Goal: Task Accomplishment & Management: Complete application form

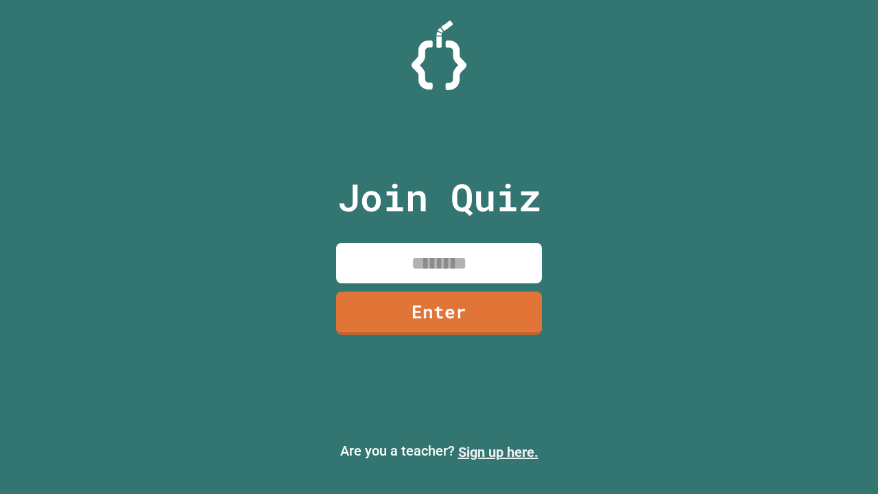
click at [498, 452] on link "Sign up here." at bounding box center [498, 452] width 80 height 16
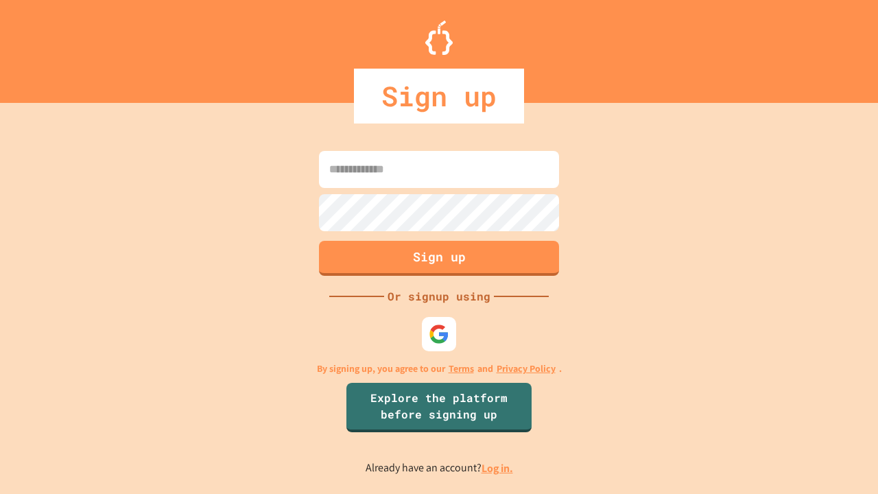
click at [498, 468] on link "Log in." at bounding box center [497, 468] width 32 height 14
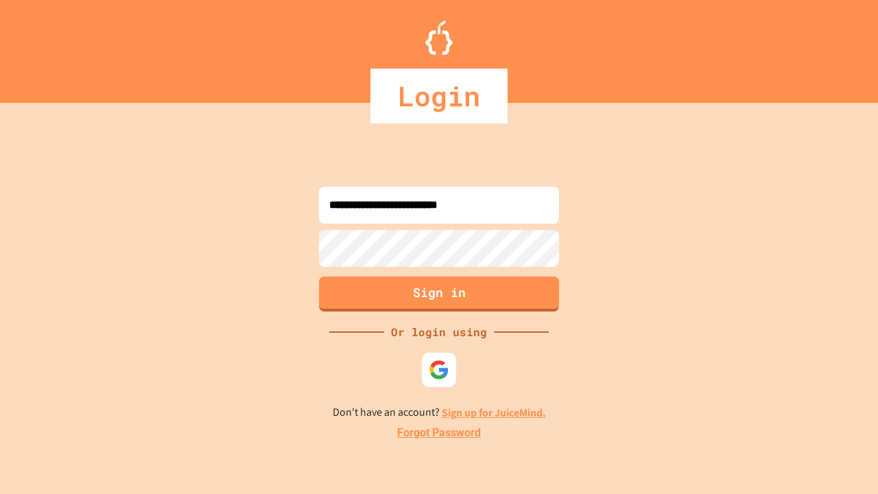
type input "**********"
